Goal: Find specific page/section: Find specific page/section

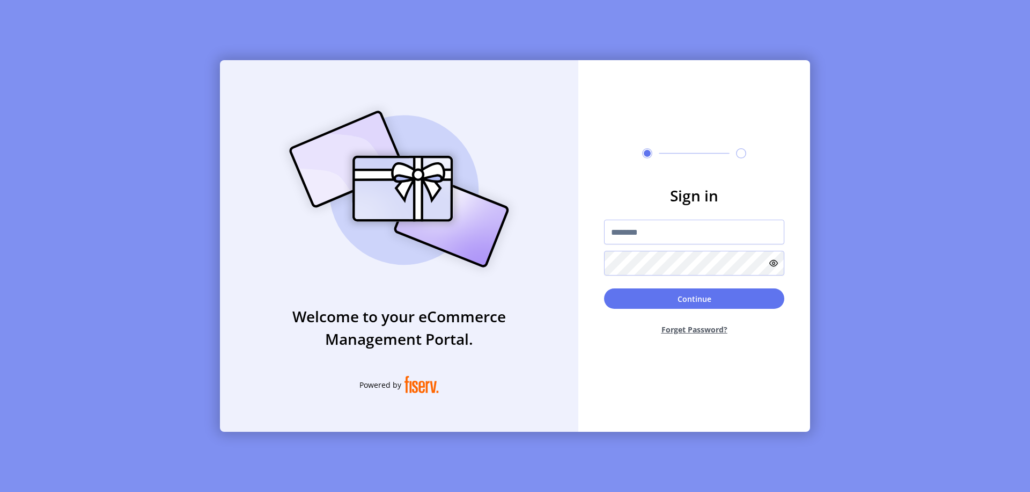
click at [694, 232] on input "text" at bounding box center [694, 232] width 180 height 25
type input "**********"
click at [694, 298] on button "Continue" at bounding box center [694, 298] width 180 height 20
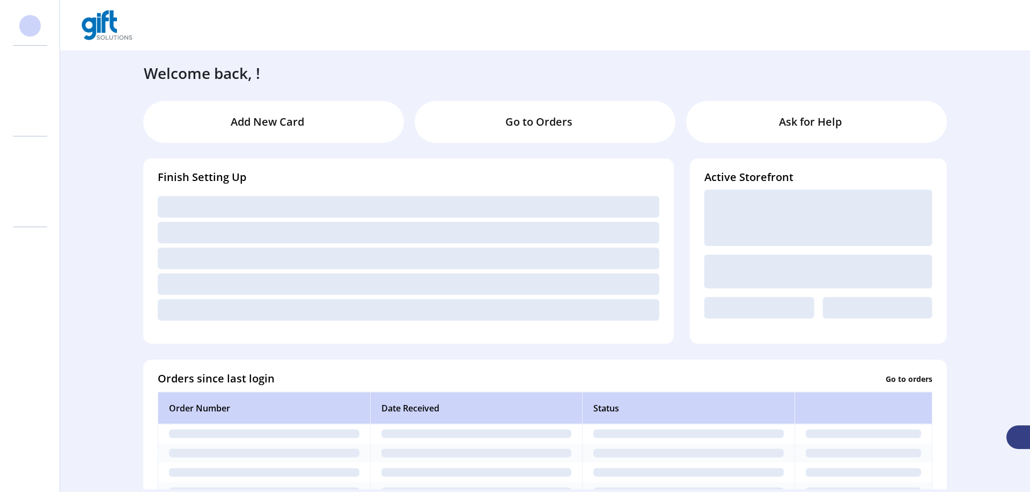
click at [30, 91] on svg-icon at bounding box center [29, 90] width 17 height 17
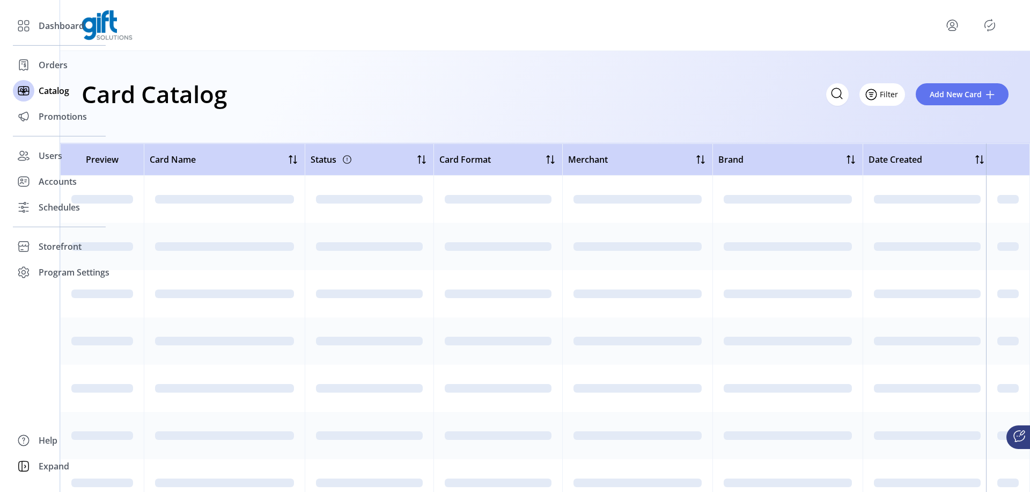
click at [873, 94] on icon "Filter Button" at bounding box center [871, 94] width 3 height 0
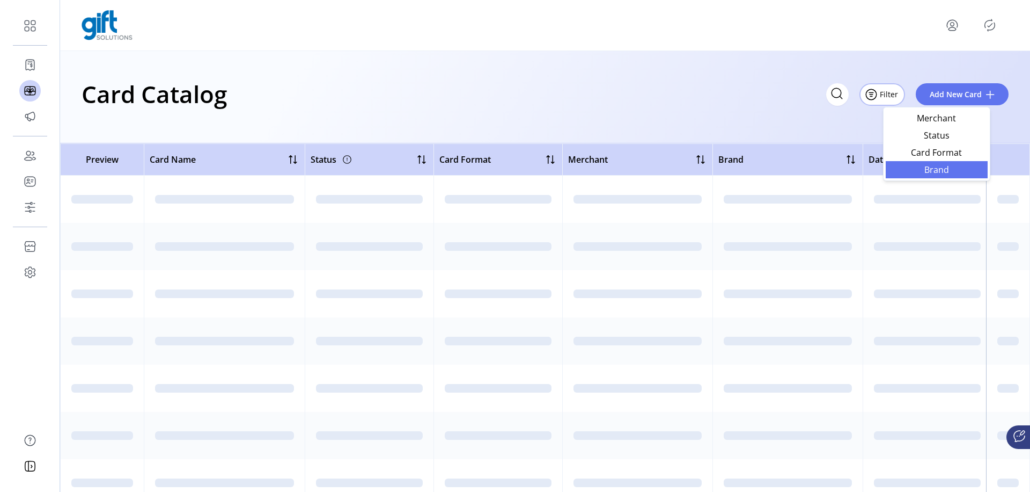
click at [937, 169] on span "Brand" at bounding box center [937, 169] width 89 height 9
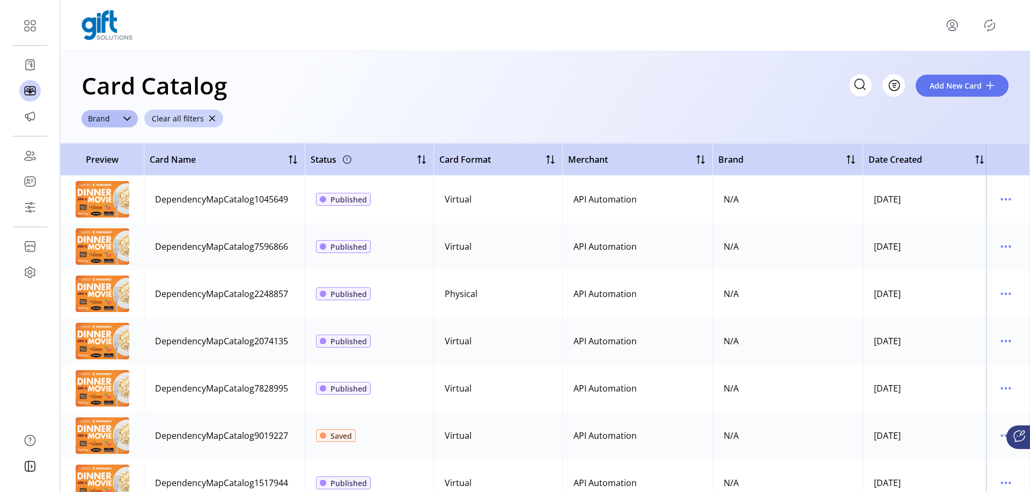
click at [98, 118] on span "Brand" at bounding box center [99, 118] width 35 height 17
